Goal: Use online tool/utility: Utilize a website feature to perform a specific function

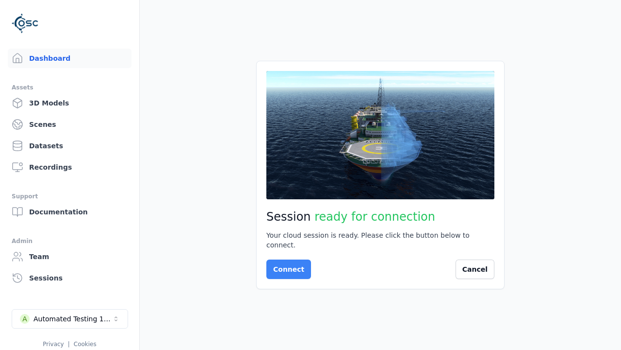
click at [286, 264] on button "Connect" at bounding box center [289, 268] width 45 height 19
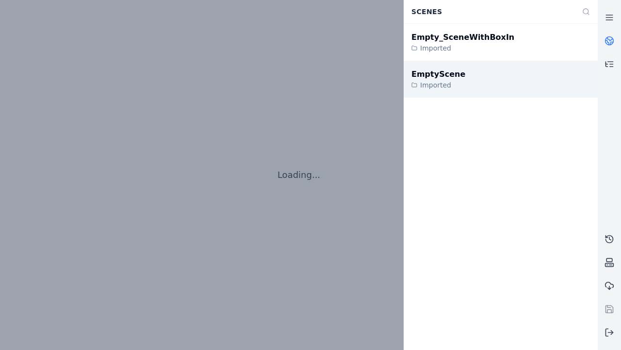
click at [433, 74] on div "EmptyScene" at bounding box center [439, 74] width 54 height 12
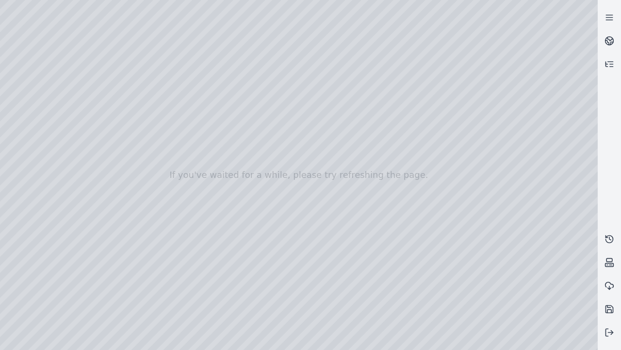
click at [2, 2] on div at bounding box center [299, 175] width 598 height 350
click at [3, 62] on div at bounding box center [299, 175] width 598 height 350
